Goal: Task Accomplishment & Management: Use online tool/utility

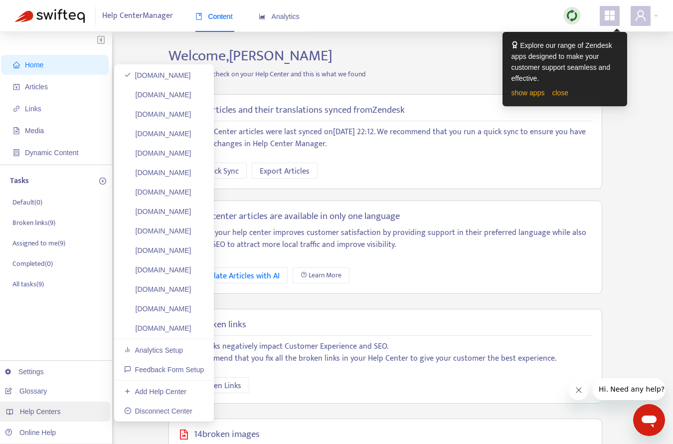
click at [49, 412] on span "Help Centers" at bounding box center [40, 411] width 41 height 8
click at [185, 266] on link "[DOMAIN_NAME]" at bounding box center [157, 270] width 67 height 8
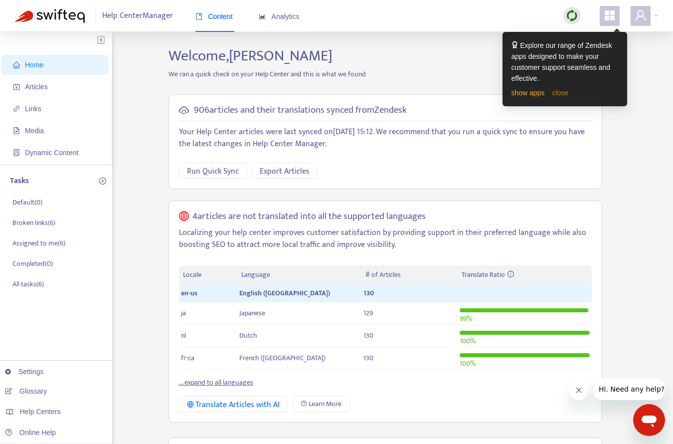
click at [563, 94] on link "close" at bounding box center [560, 93] width 16 height 8
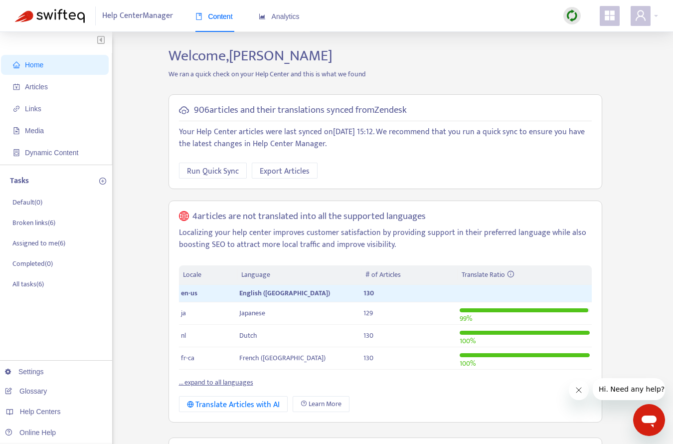
click at [504, 57] on h2 "Welcome, [PERSON_NAME]" at bounding box center [385, 56] width 449 height 18
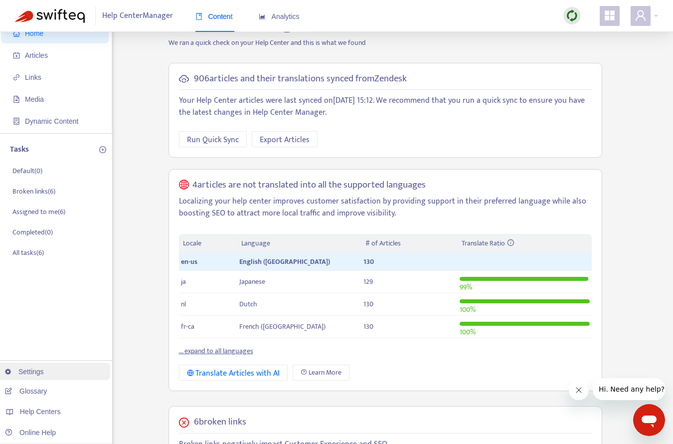
scroll to position [35, 0]
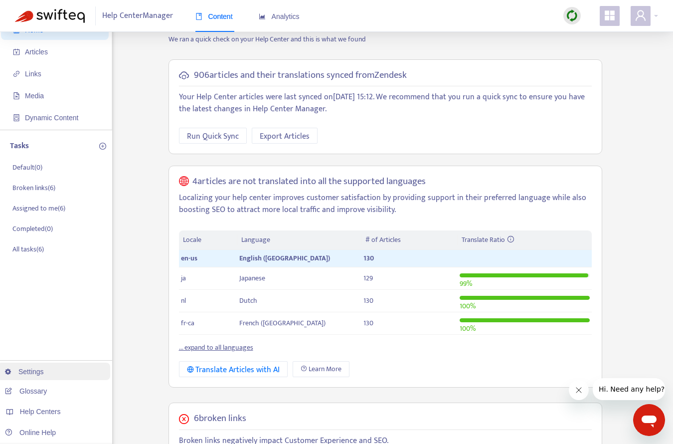
click at [40, 375] on link "Settings" at bounding box center [24, 372] width 39 height 8
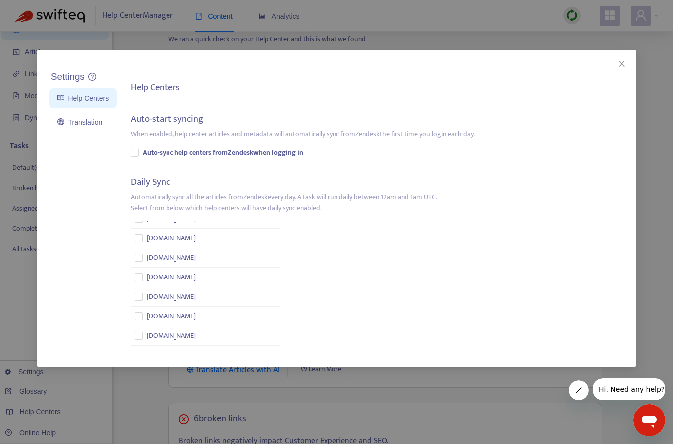
scroll to position [0, 0]
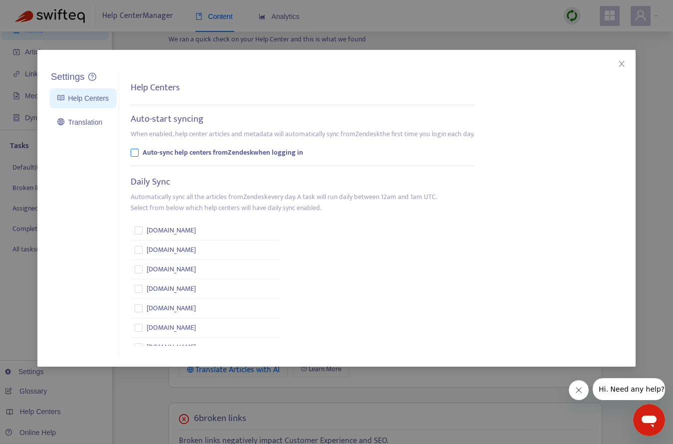
click at [137, 156] on label at bounding box center [135, 152] width 8 height 11
click at [621, 63] on icon "close" at bounding box center [621, 64] width 5 height 6
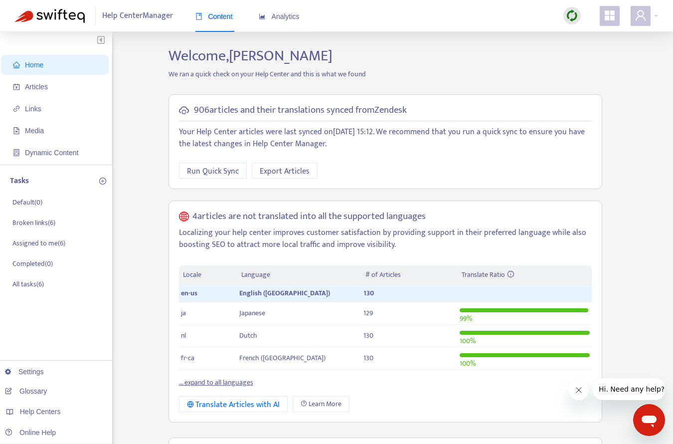
click at [610, 16] on icon "appstore" at bounding box center [610, 15] width 12 height 12
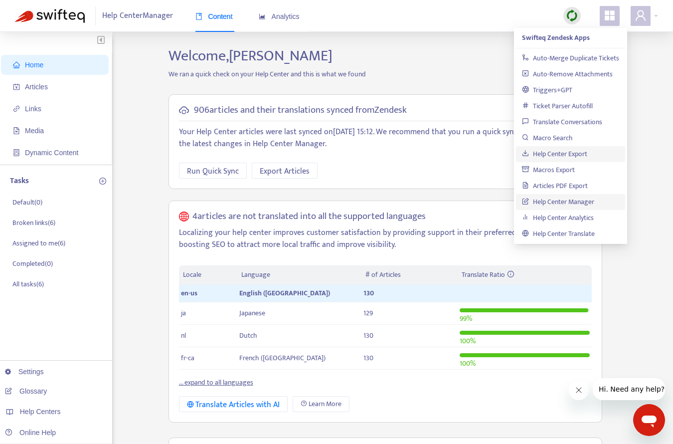
click at [568, 153] on link "Help Center Export" at bounding box center [554, 153] width 65 height 11
click at [657, 15] on div at bounding box center [644, 16] width 27 height 20
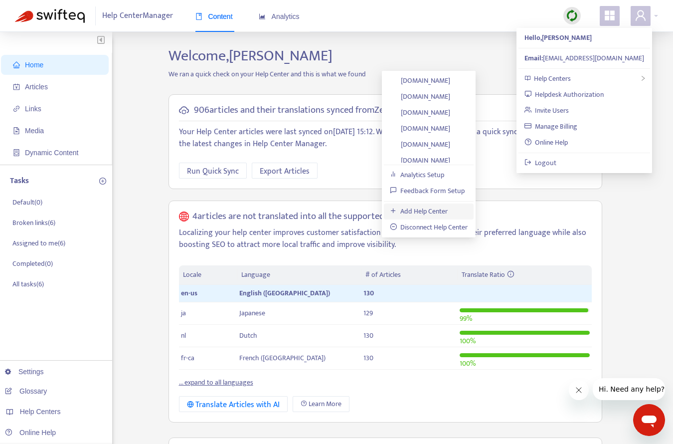
click at [430, 213] on link "Add Help Center" at bounding box center [419, 210] width 58 height 11
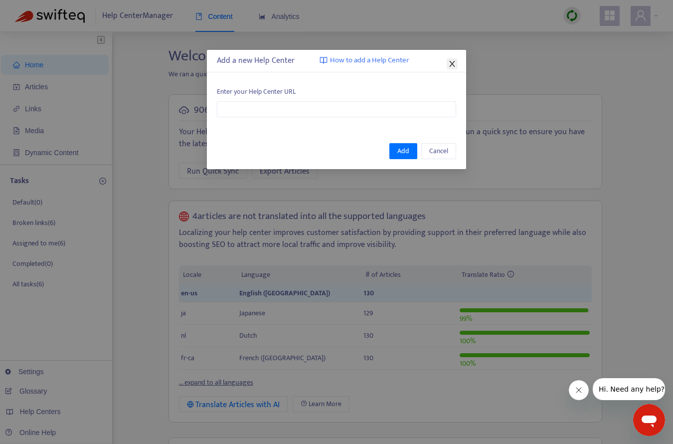
click at [449, 60] on icon "close" at bounding box center [452, 64] width 8 height 8
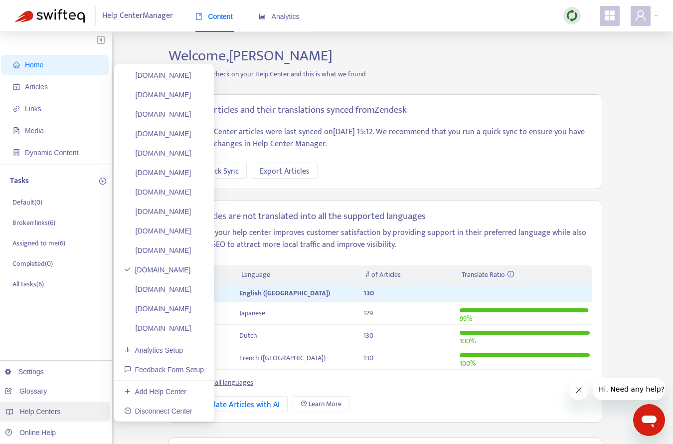
click at [28, 411] on span "Help Centers" at bounding box center [40, 411] width 41 height 8
click at [172, 267] on link "[DOMAIN_NAME]" at bounding box center [157, 270] width 67 height 8
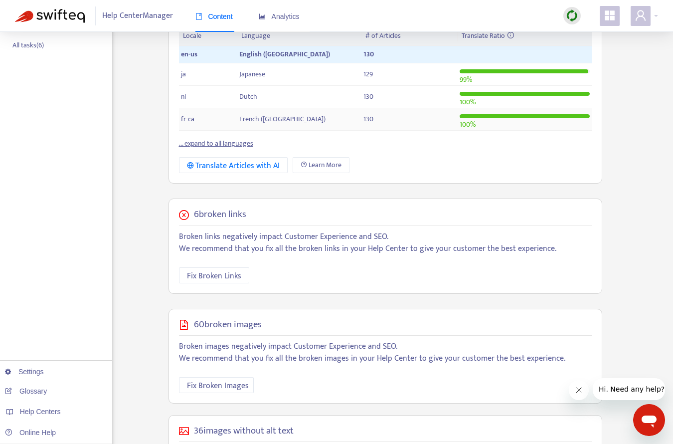
scroll to position [247, 0]
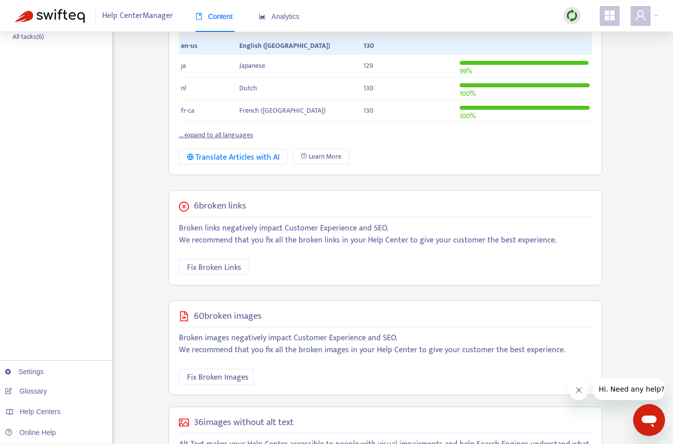
click at [223, 136] on link "... expand to all languages" at bounding box center [216, 134] width 74 height 11
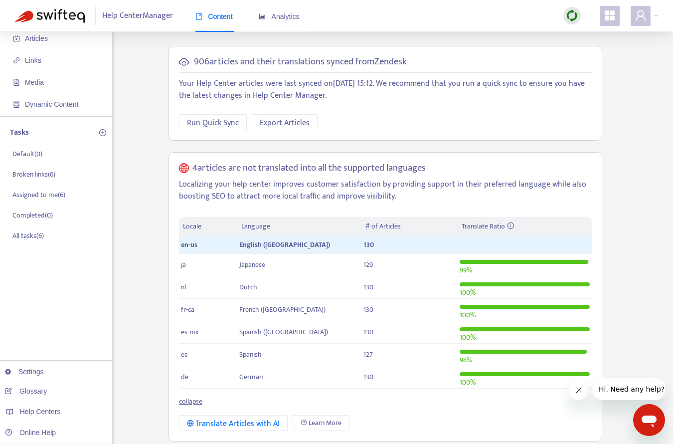
scroll to position [59, 0]
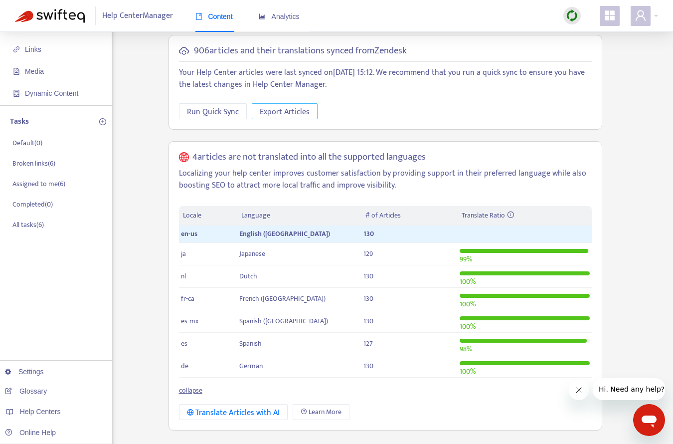
click at [292, 109] on span "Export Articles" at bounding box center [285, 112] width 50 height 12
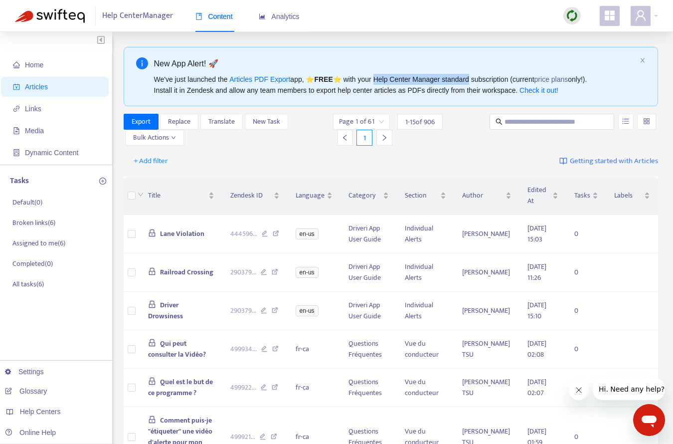
drag, startPoint x: 380, startPoint y: 79, endPoint x: 475, endPoint y: 81, distance: 95.3
click at [475, 81] on div "We've just launched the Articles PDF Export app, ⭐ FREE ⭐️ with your Help Cente…" at bounding box center [395, 85] width 482 height 22
drag, startPoint x: 220, startPoint y: 91, endPoint x: 435, endPoint y: 90, distance: 215.4
click at [435, 90] on div "We've just launched the Articles PDF Export app, ⭐ FREE ⭐️ with your Help Cente…" at bounding box center [395, 85] width 482 height 22
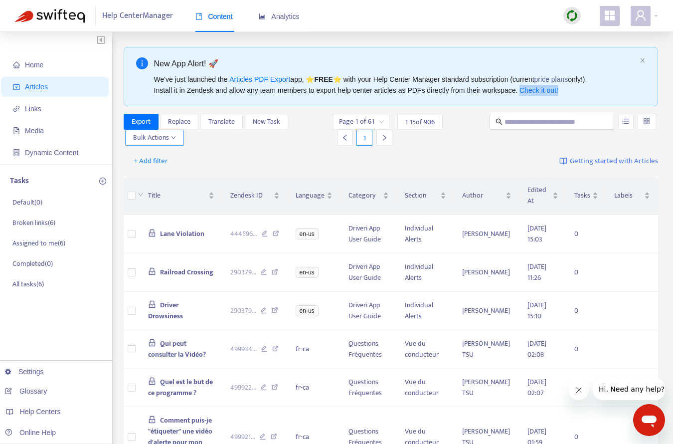
click at [179, 134] on button "Bulk Actions" at bounding box center [154, 138] width 59 height 16
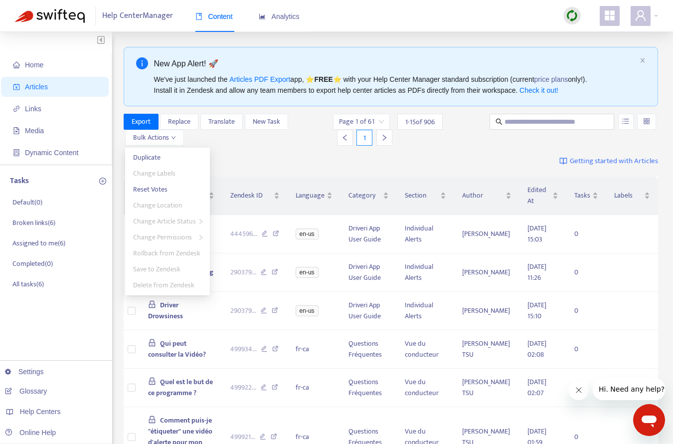
click at [218, 147] on div "Export Replace Translate New Task Bulk Actions Page 1 of 61 1 - 15 of 906 1" at bounding box center [391, 132] width 535 height 36
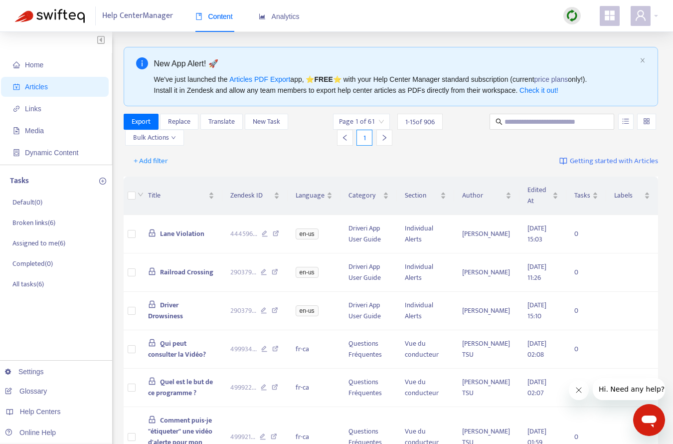
click at [381, 121] on input "search" at bounding box center [361, 121] width 45 height 15
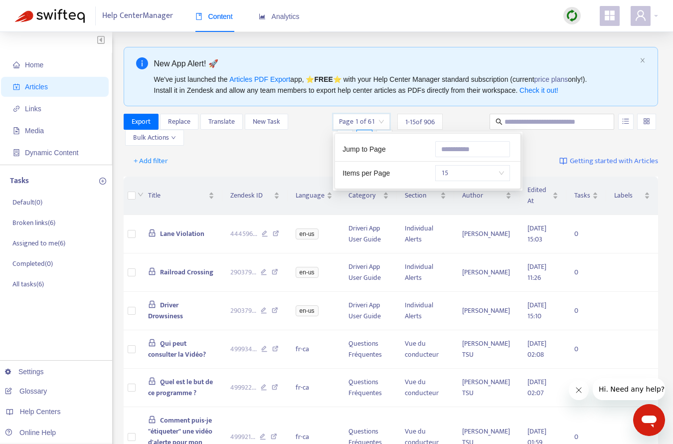
click at [456, 171] on span "15" at bounding box center [472, 173] width 63 height 15
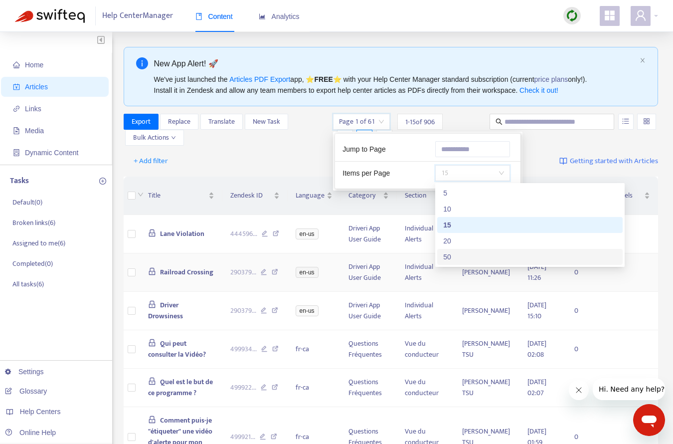
scroll to position [45, 0]
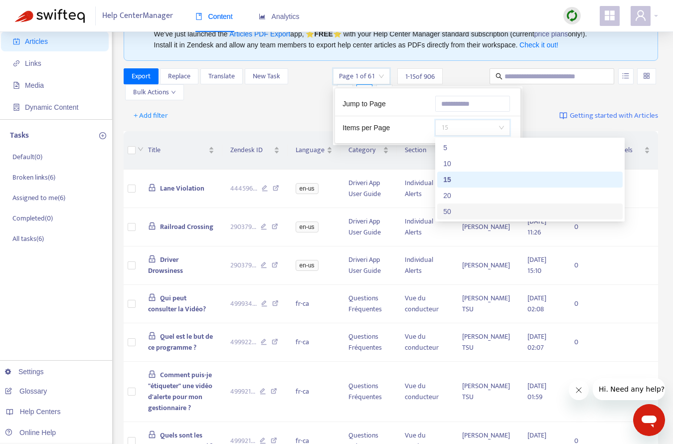
click at [449, 213] on div "50" at bounding box center [530, 211] width 174 height 11
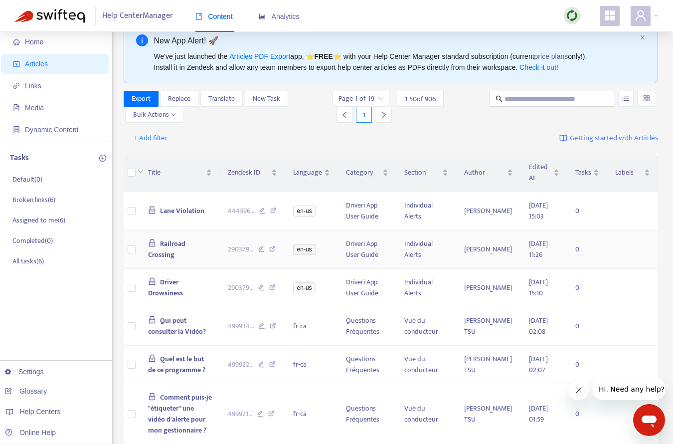
scroll to position [0, 0]
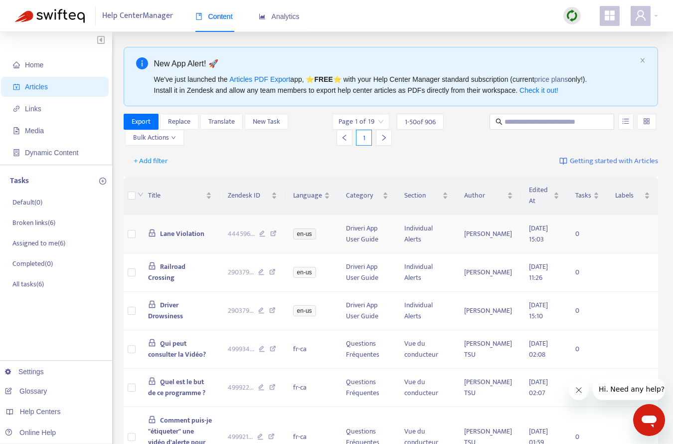
click at [171, 232] on span "Lane Violation" at bounding box center [182, 233] width 44 height 11
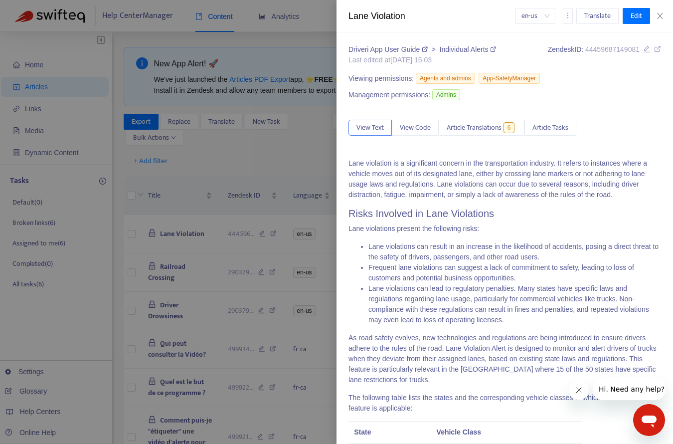
click at [548, 14] on span "en-us" at bounding box center [536, 15] width 28 height 15
click at [567, 16] on icon "more" at bounding box center [568, 15] width 7 height 7
click at [662, 14] on icon "close" at bounding box center [660, 16] width 8 height 8
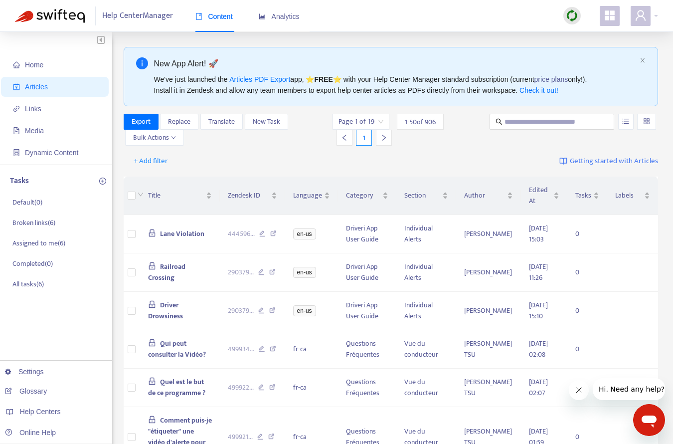
click at [127, 194] on th at bounding box center [132, 196] width 17 height 38
click at [172, 136] on icon "down" at bounding box center [173, 137] width 5 height 5
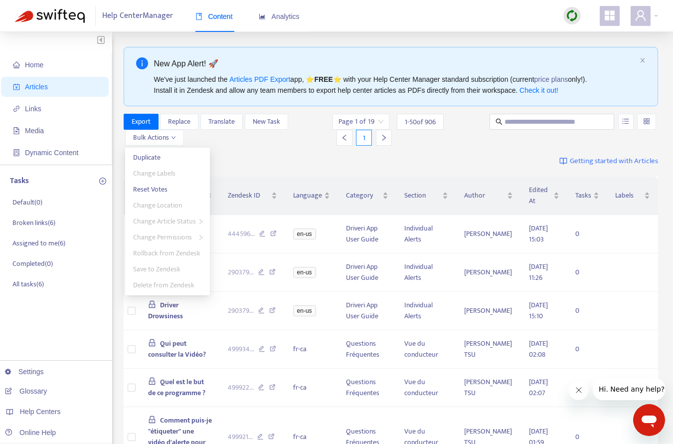
click at [218, 143] on div "Export Replace Translate New Task Bulk Actions" at bounding box center [227, 130] width 207 height 32
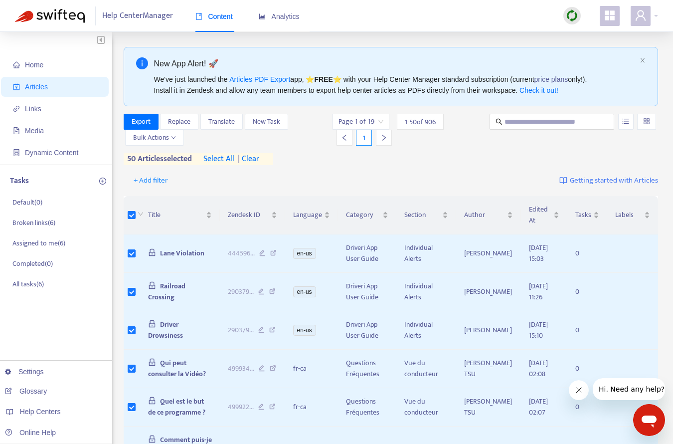
scroll to position [1, 0]
click at [222, 155] on span "select all" at bounding box center [218, 158] width 31 height 12
click at [175, 135] on icon "down" at bounding box center [173, 136] width 5 height 5
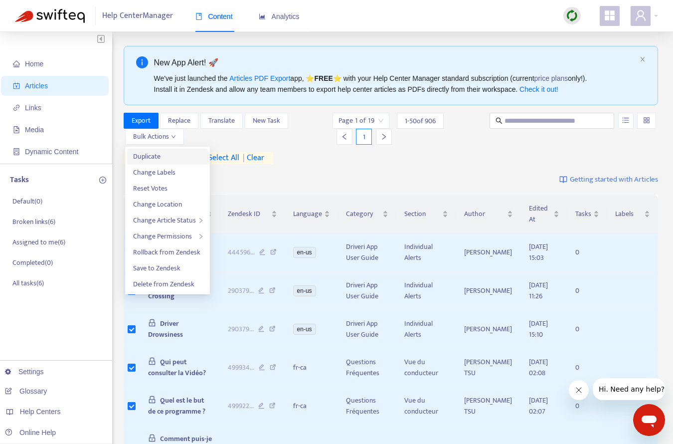
click at [150, 155] on span "Duplicate" at bounding box center [146, 156] width 27 height 11
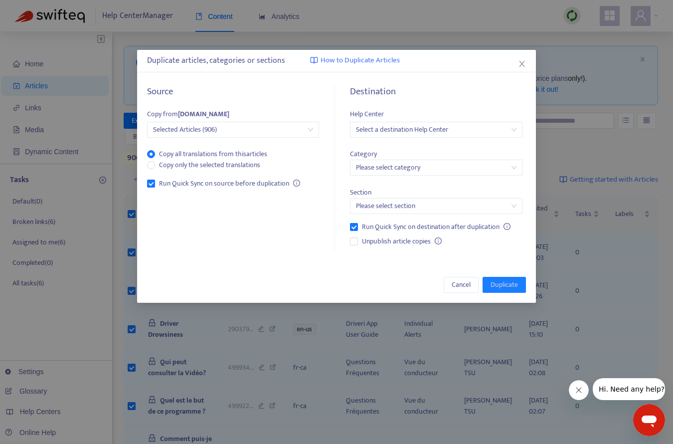
click at [410, 131] on input "search" at bounding box center [436, 129] width 160 height 15
click at [418, 107] on div "Destination" at bounding box center [436, 97] width 172 height 22
click at [268, 127] on span "Selected Articles (906)" at bounding box center [233, 129] width 160 height 15
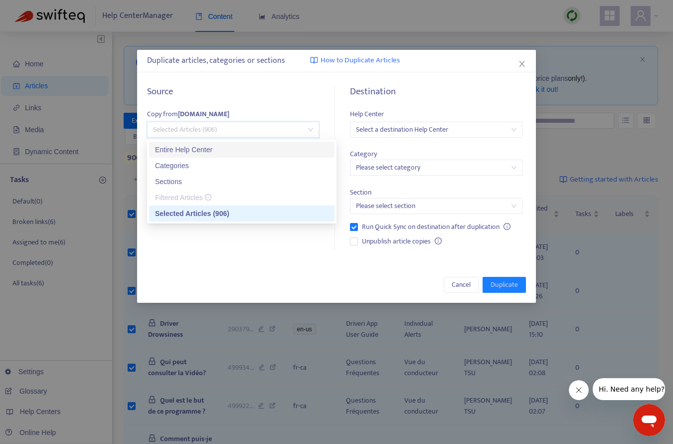
click at [216, 148] on div "Entire Help Center" at bounding box center [242, 149] width 174 height 11
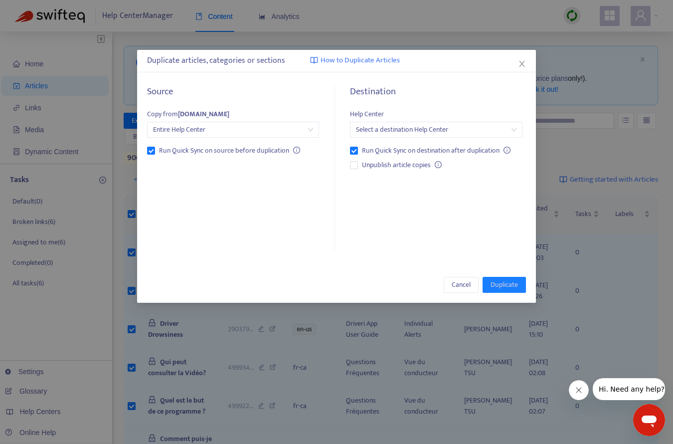
click at [442, 211] on div "Destination Help Center Select a destination Help Center Run Quick Sync on dest…" at bounding box center [432, 168] width 187 height 165
click at [465, 285] on span "Cancel" at bounding box center [461, 284] width 19 height 11
